Goal: Task Accomplishment & Management: Complete application form

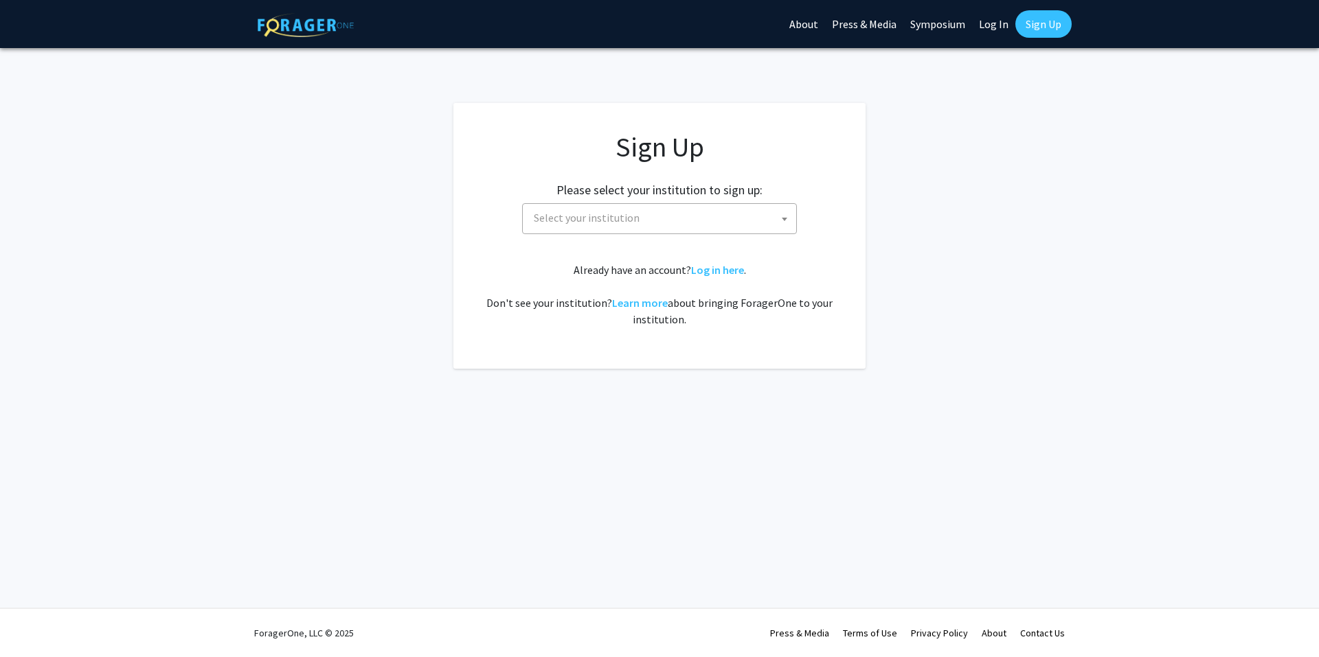
click at [648, 220] on span "Select your institution" at bounding box center [662, 218] width 268 height 28
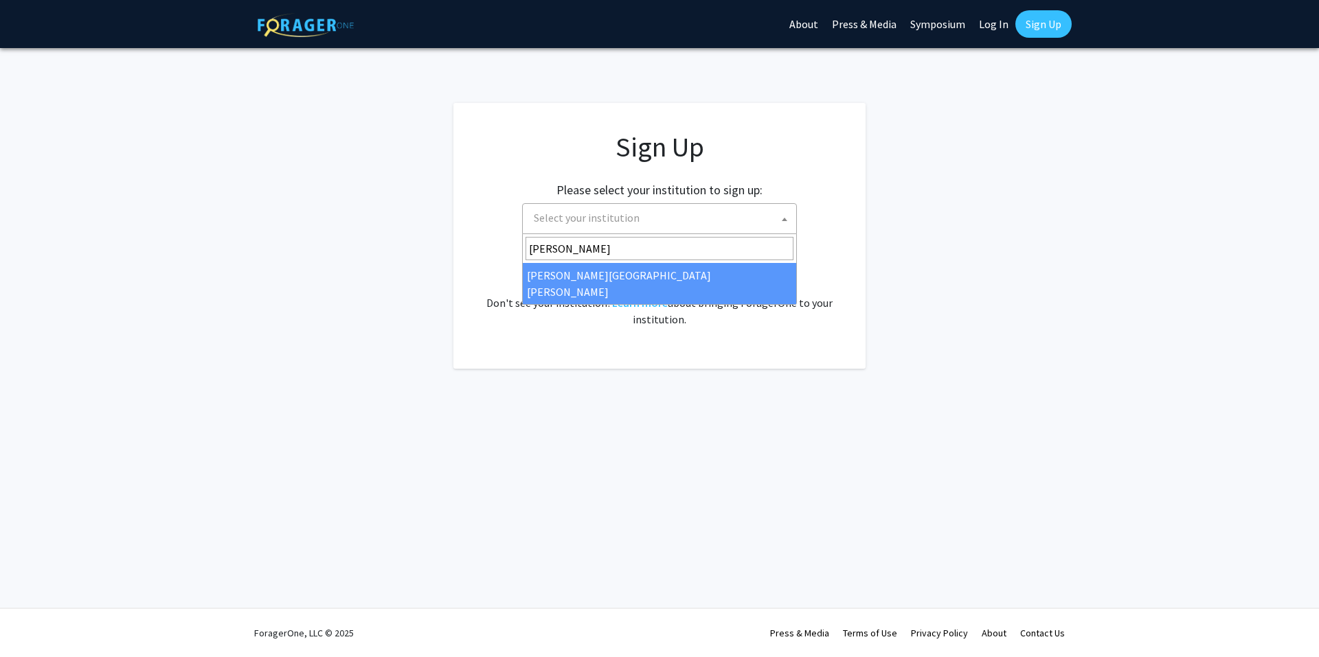
type input "[PERSON_NAME]"
select select "1"
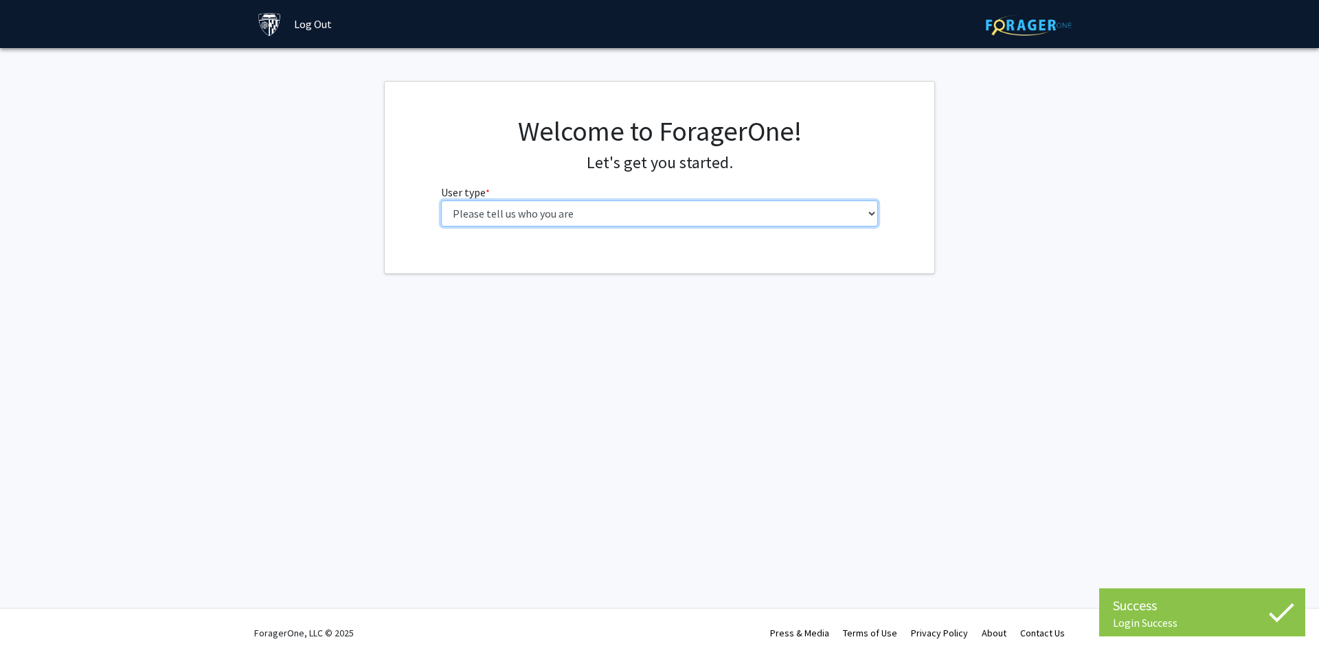
click at [573, 221] on select "Please tell us who you are Undergraduate Student Master's Student Doctoral Cand…" at bounding box center [660, 214] width 438 height 26
select select "2: masters"
click at [441, 201] on select "Please tell us who you are Undergraduate Student Master's Student Doctoral Cand…" at bounding box center [660, 214] width 438 height 26
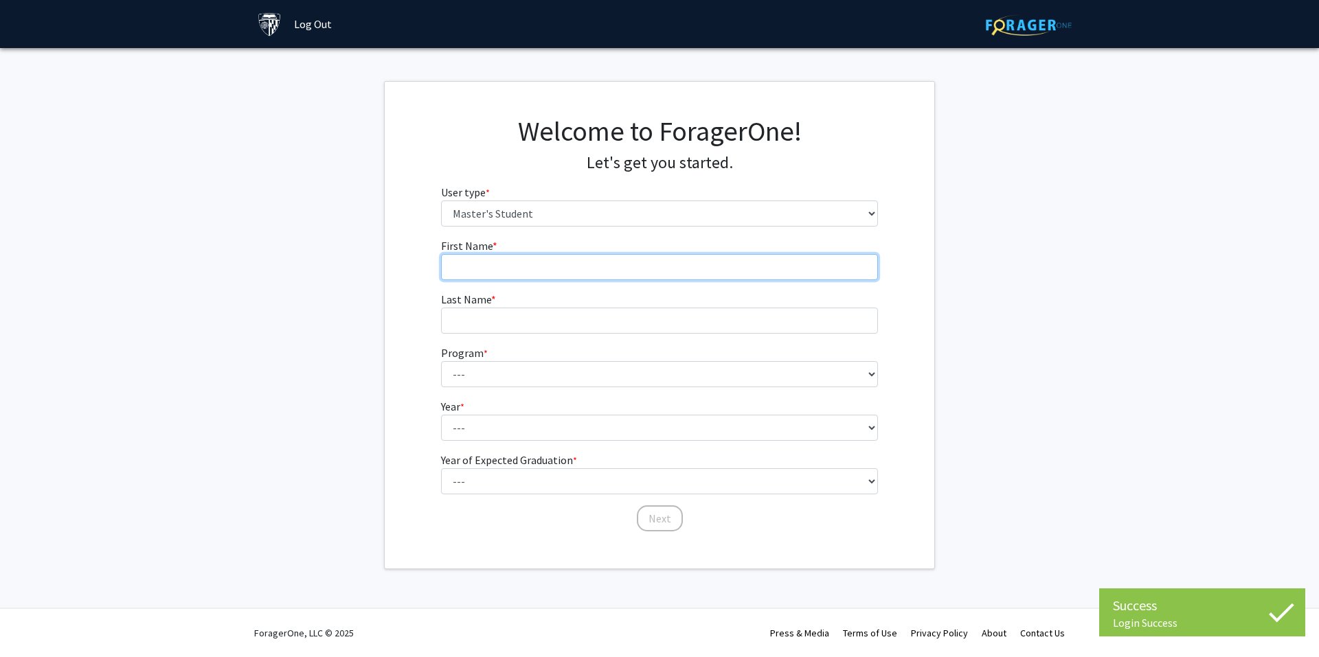
click at [546, 270] on input "First Name * required" at bounding box center [660, 267] width 438 height 26
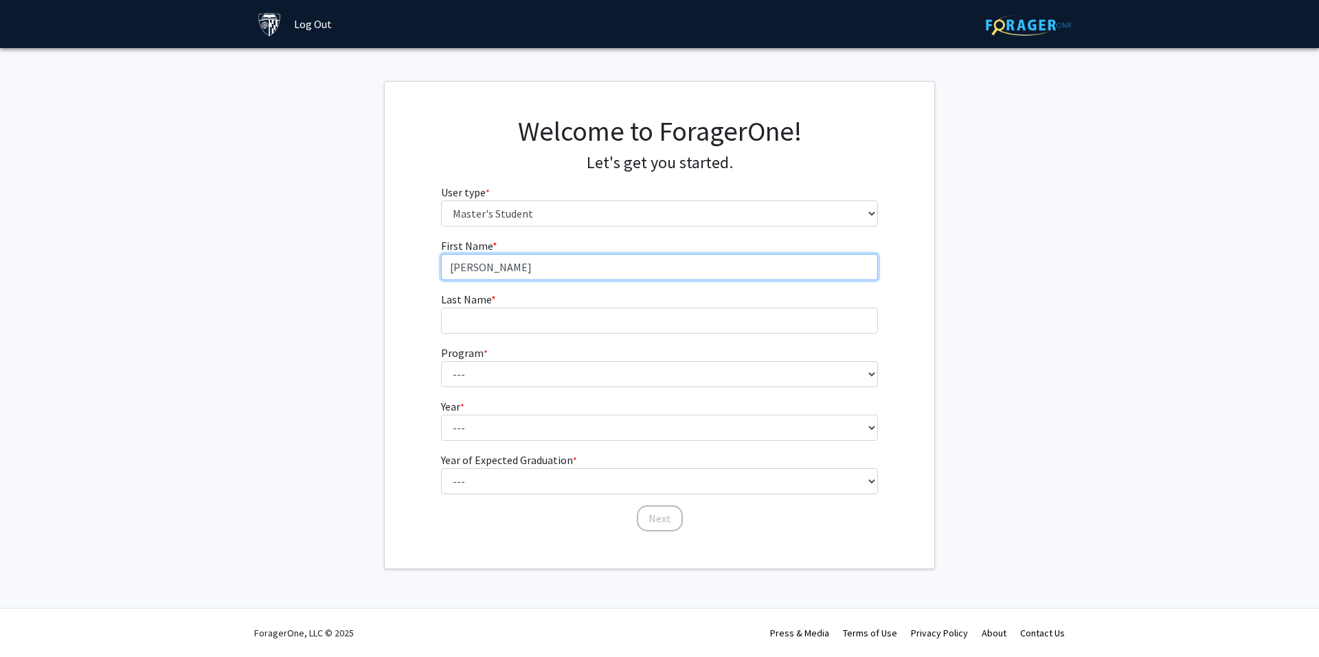
type input "[PERSON_NAME]"
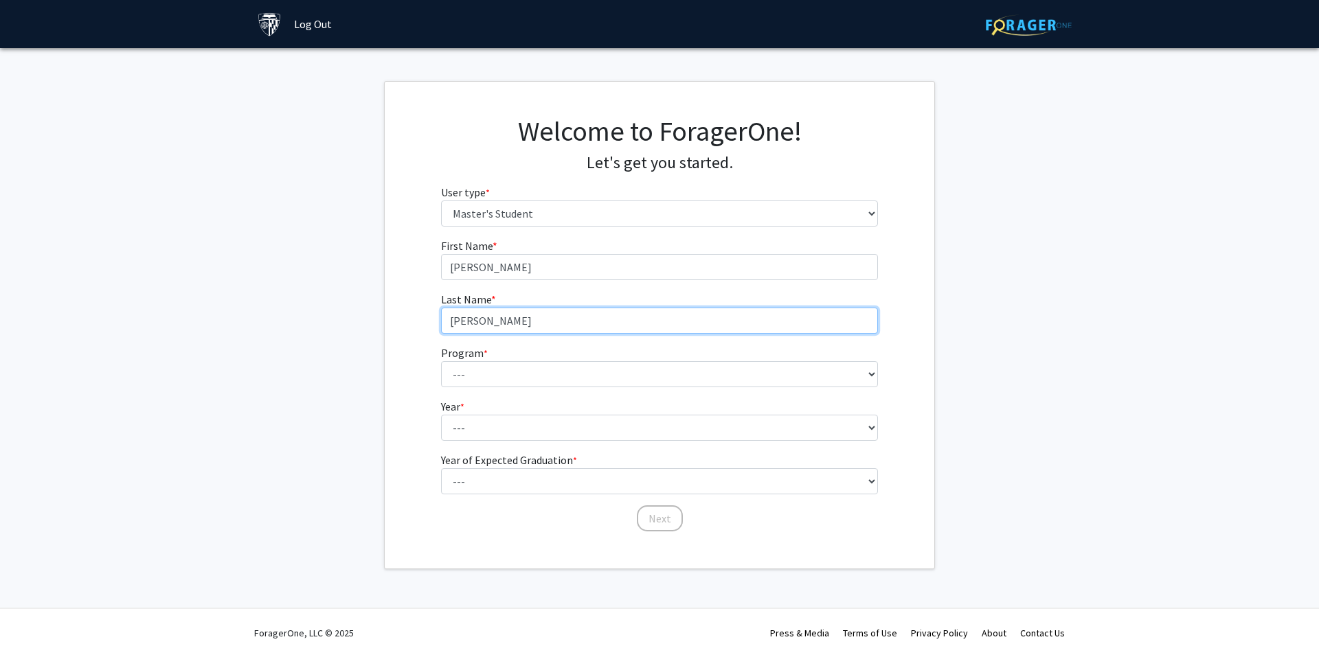
type input "[PERSON_NAME]"
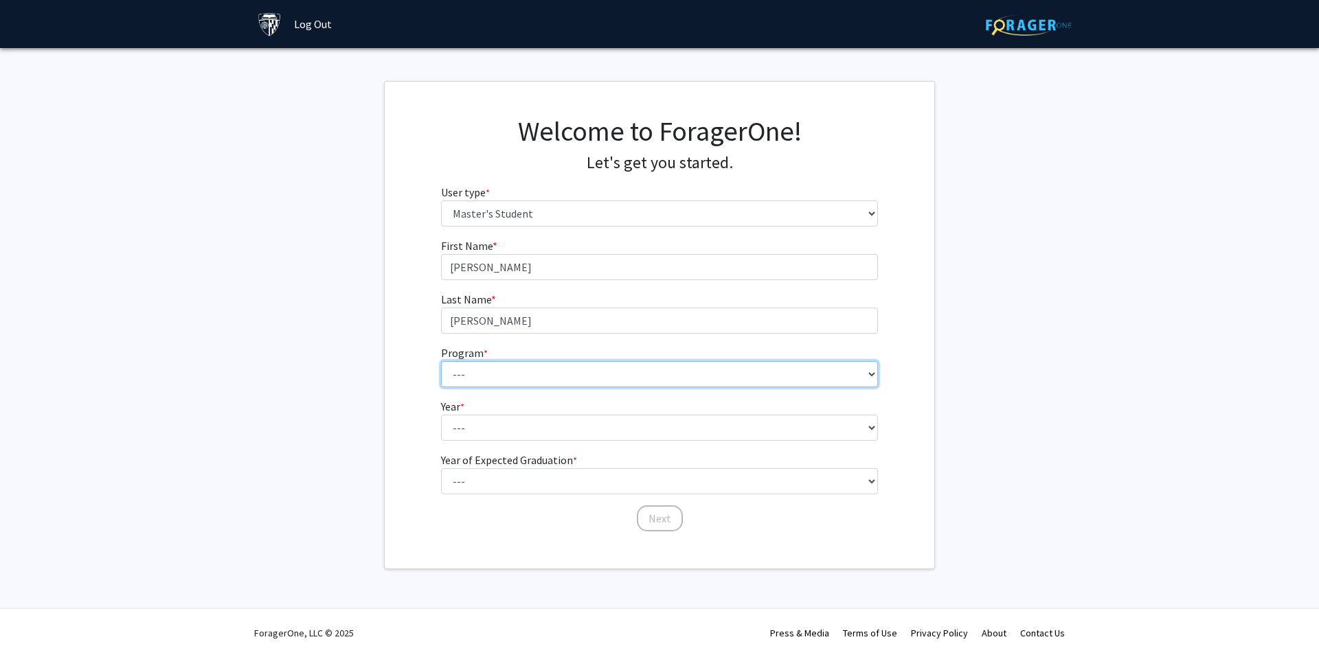
click at [501, 372] on select "--- Anatomy Education Applied and Computational Mathematics Applied Biomedical …" at bounding box center [660, 374] width 438 height 26
select select "51: 40"
click at [441, 361] on select "--- Anatomy Education Applied and Computational Mathematics Applied Biomedical …" at bounding box center [660, 374] width 438 height 26
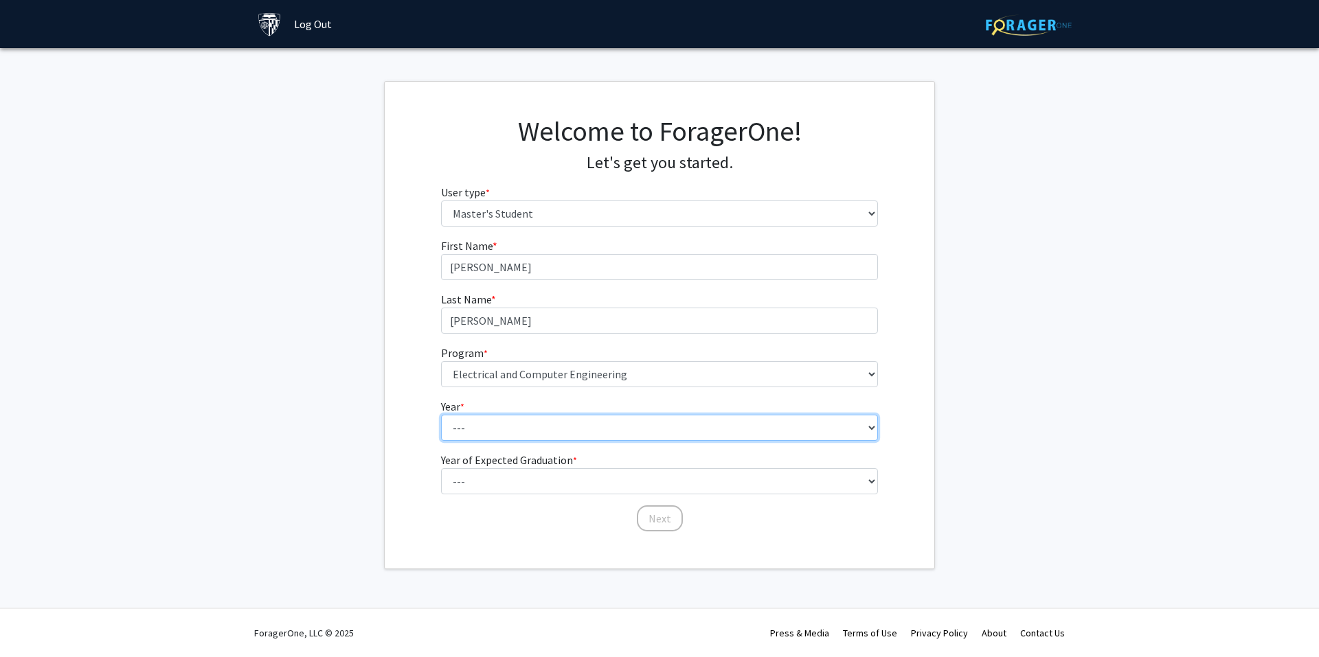
click at [489, 428] on select "--- First Year Second Year" at bounding box center [660, 428] width 438 height 26
select select "1: first_year"
click at [441, 415] on select "--- First Year Second Year" at bounding box center [660, 428] width 438 height 26
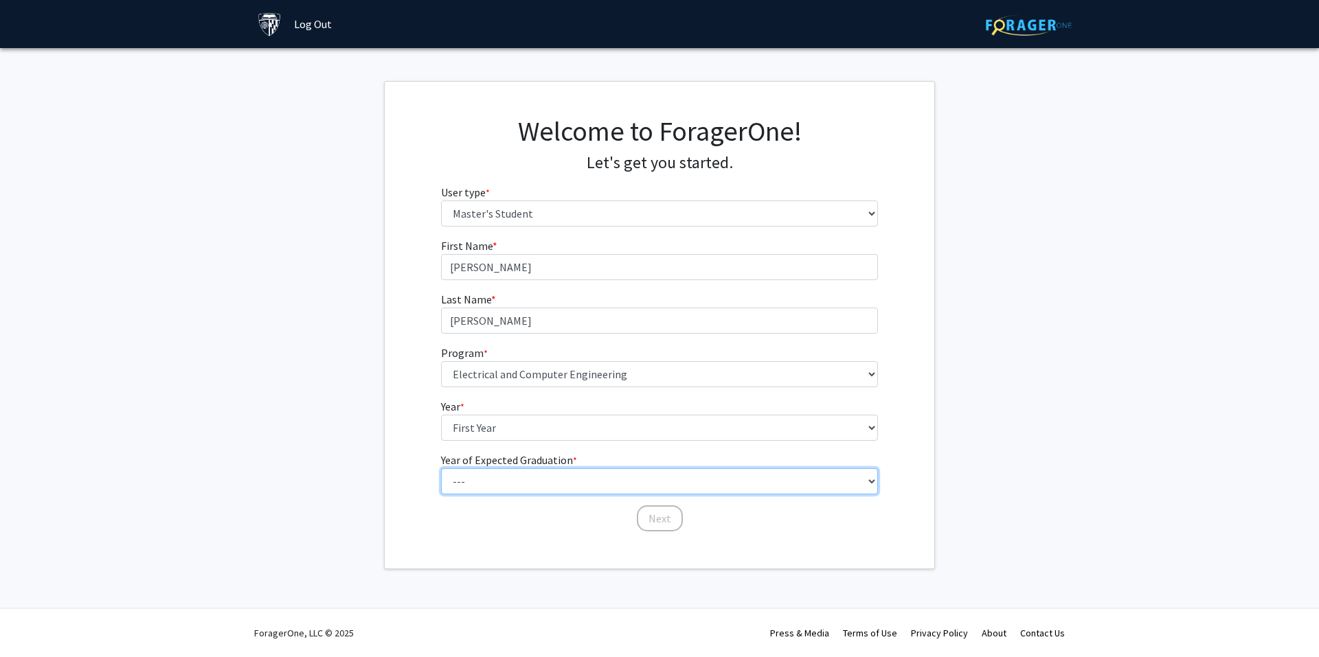
click at [488, 477] on select "--- 2025 2026 2027 2028 2029 2030 2031 2032 2033 2034" at bounding box center [660, 481] width 438 height 26
select select "5: 2029"
click at [441, 468] on select "--- 2025 2026 2027 2028 2029 2030 2031 2032 2033 2034" at bounding box center [660, 481] width 438 height 26
click at [648, 516] on button "Next" at bounding box center [660, 518] width 46 height 26
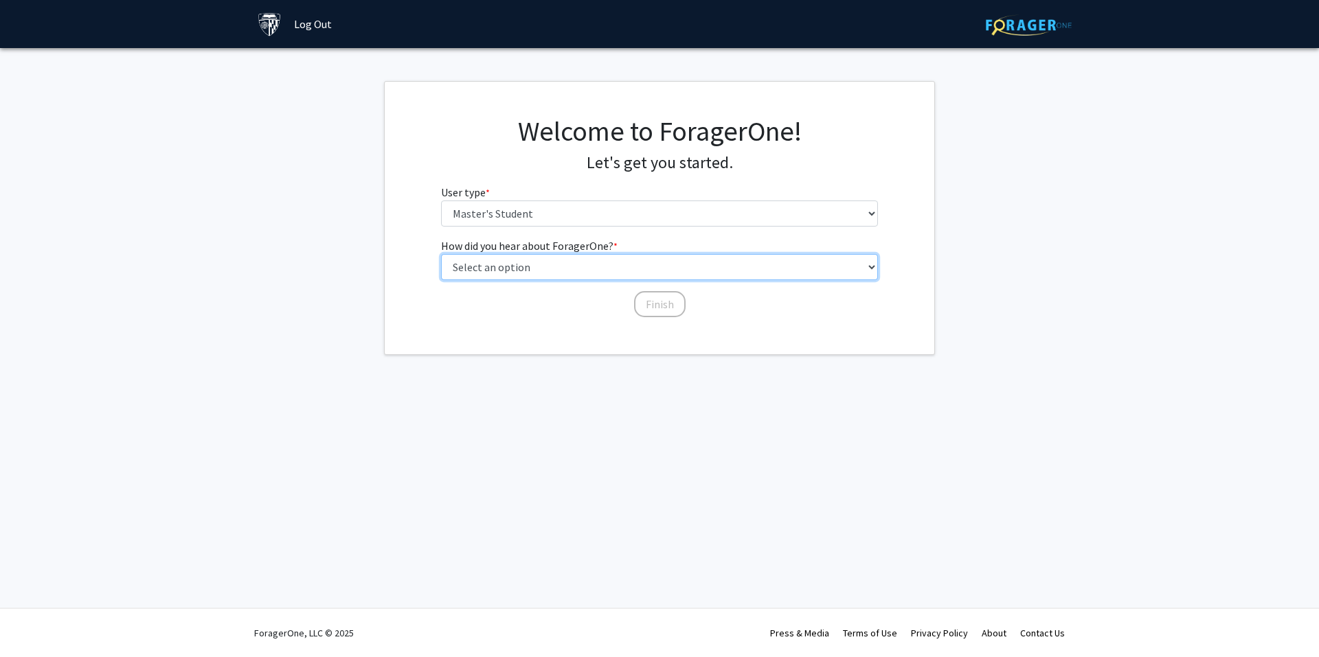
click at [523, 258] on select "Select an option Peer/student recommendation Faculty/staff recommendation Unive…" at bounding box center [660, 267] width 438 height 26
select select "3: university_website"
click at [441, 254] on select "Select an option Peer/student recommendation Faculty/staff recommendation Unive…" at bounding box center [660, 267] width 438 height 26
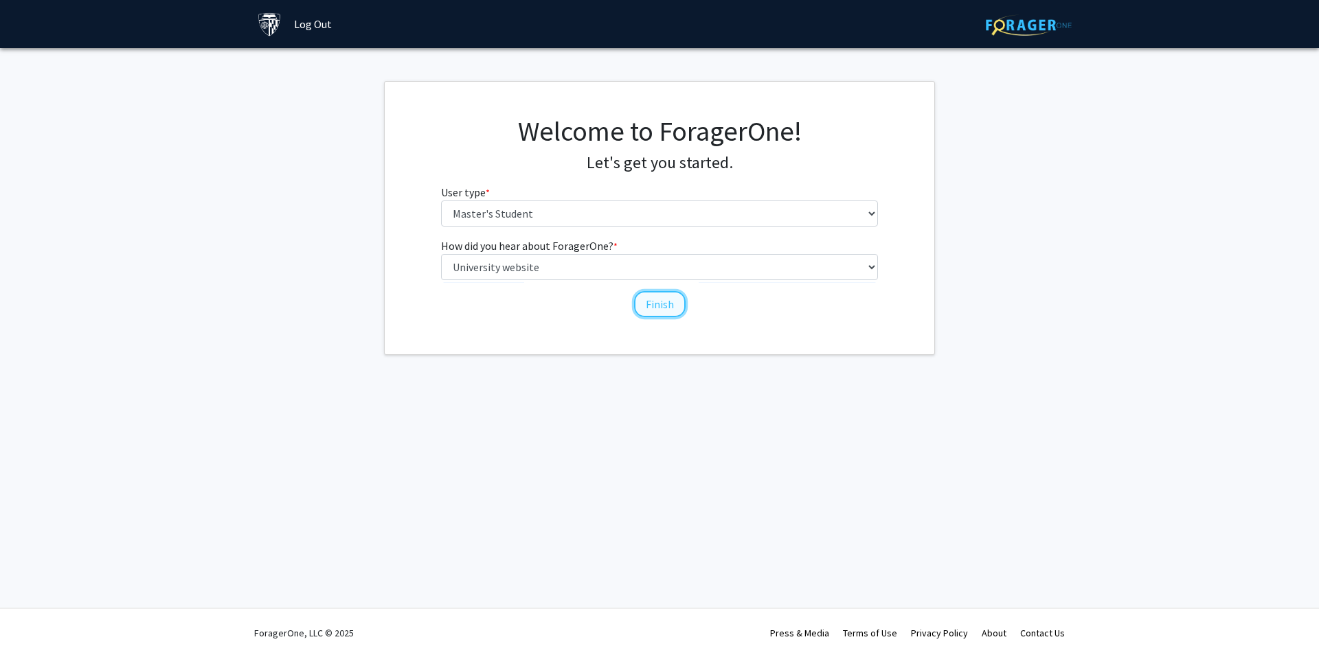
click at [646, 304] on button "Finish" at bounding box center [660, 304] width 52 height 26
